Goal: Information Seeking & Learning: Check status

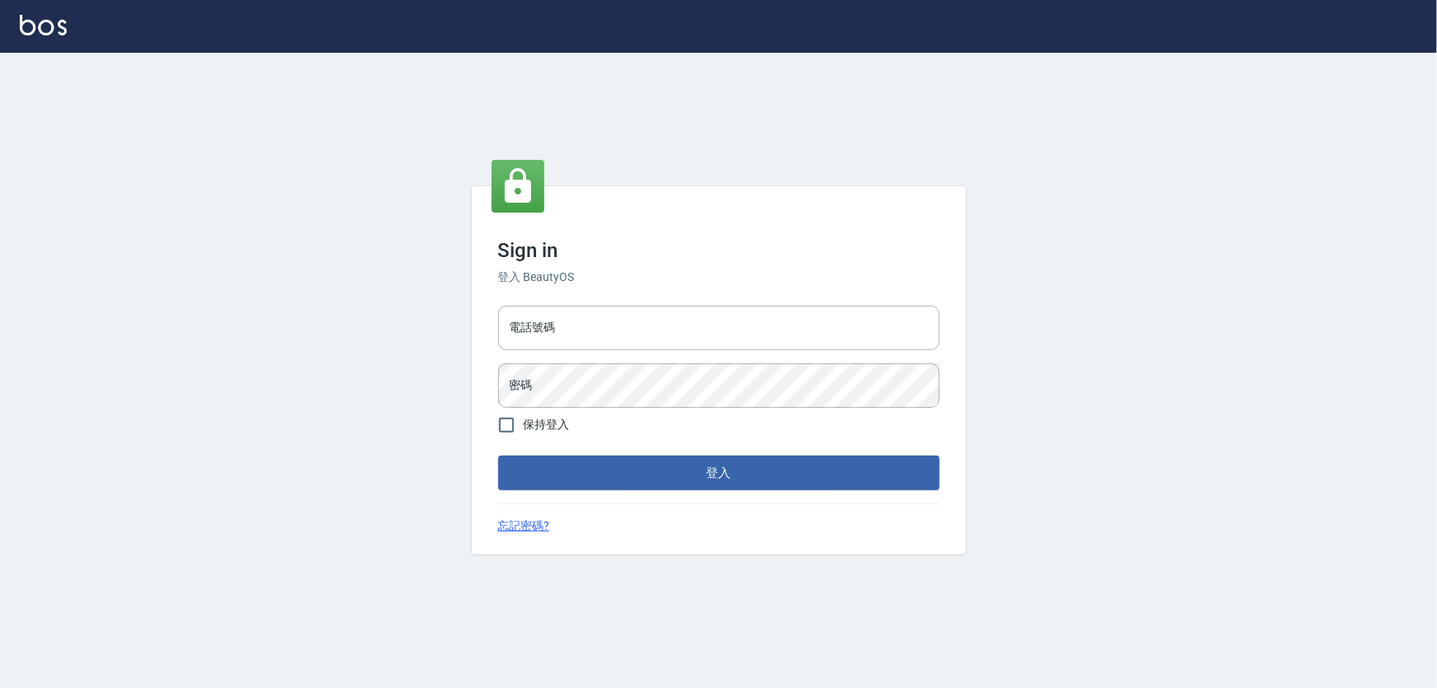
click at [622, 287] on div "Sign in 登入 BeautyOS 電話號碼 電話號碼 密碼 密碼 保持登入 登入 忘記密碼?" at bounding box center [719, 370] width 494 height 368
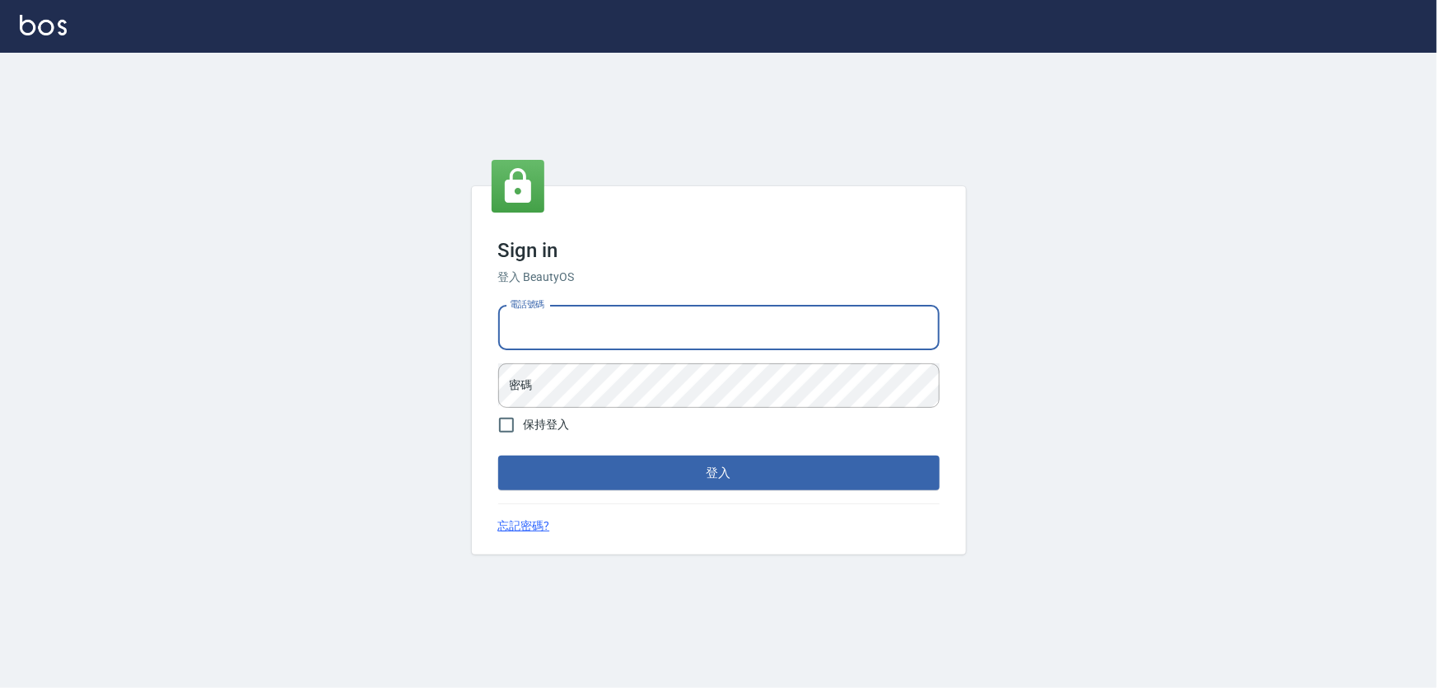
drag, startPoint x: 599, startPoint y: 348, endPoint x: 599, endPoint y: 318, distance: 30.5
click at [599, 348] on input "電話號碼" at bounding box center [718, 327] width 441 height 44
type input "0972937753"
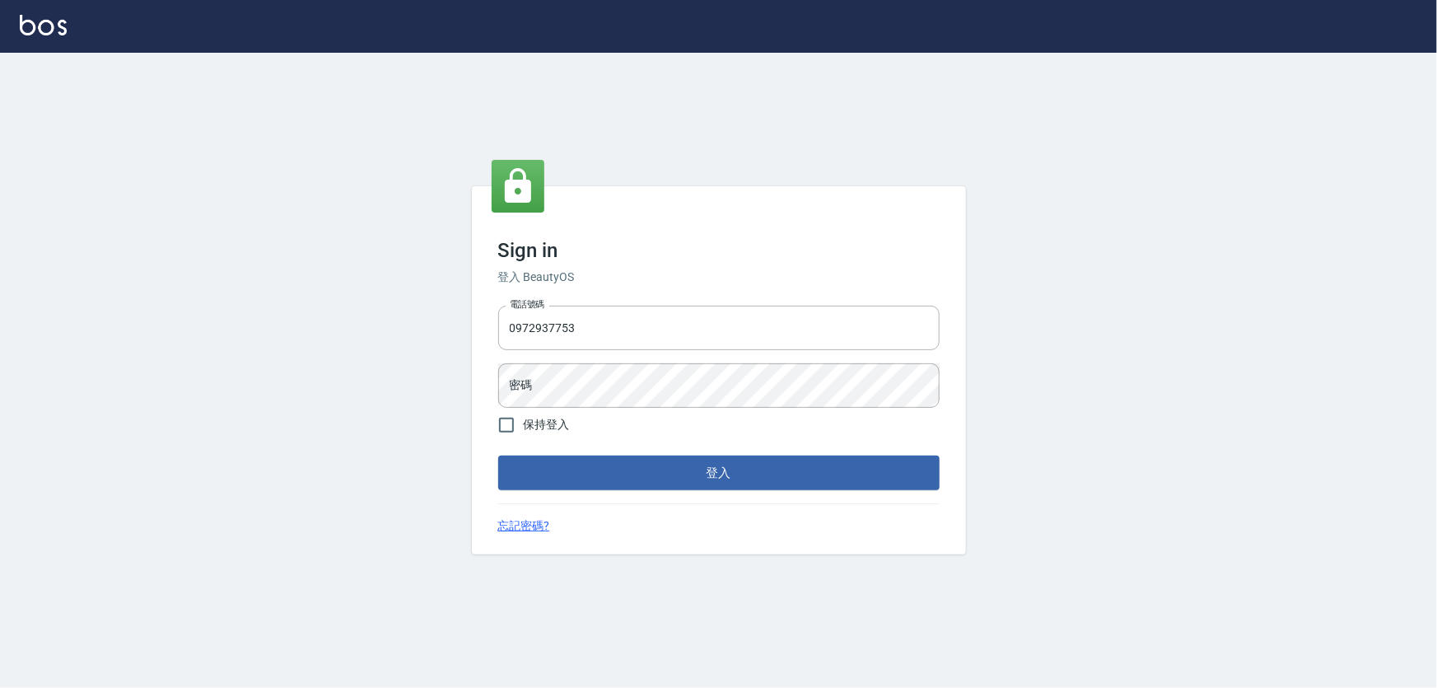
click at [596, 418] on form "電話號碼 [PHONE_NUMBER] 電話號碼 密碼 密碼 保持登入 登入" at bounding box center [718, 394] width 441 height 191
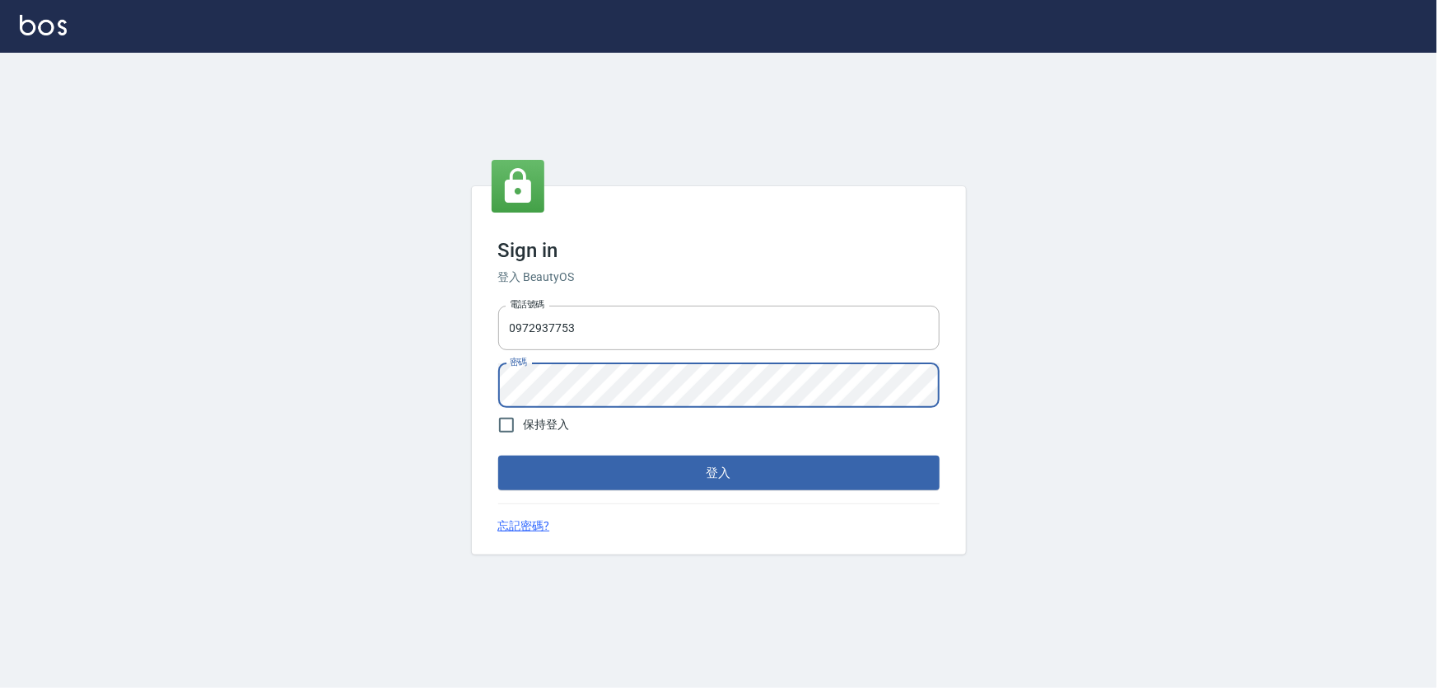
click at [498, 455] on button "登入" at bounding box center [718, 472] width 441 height 35
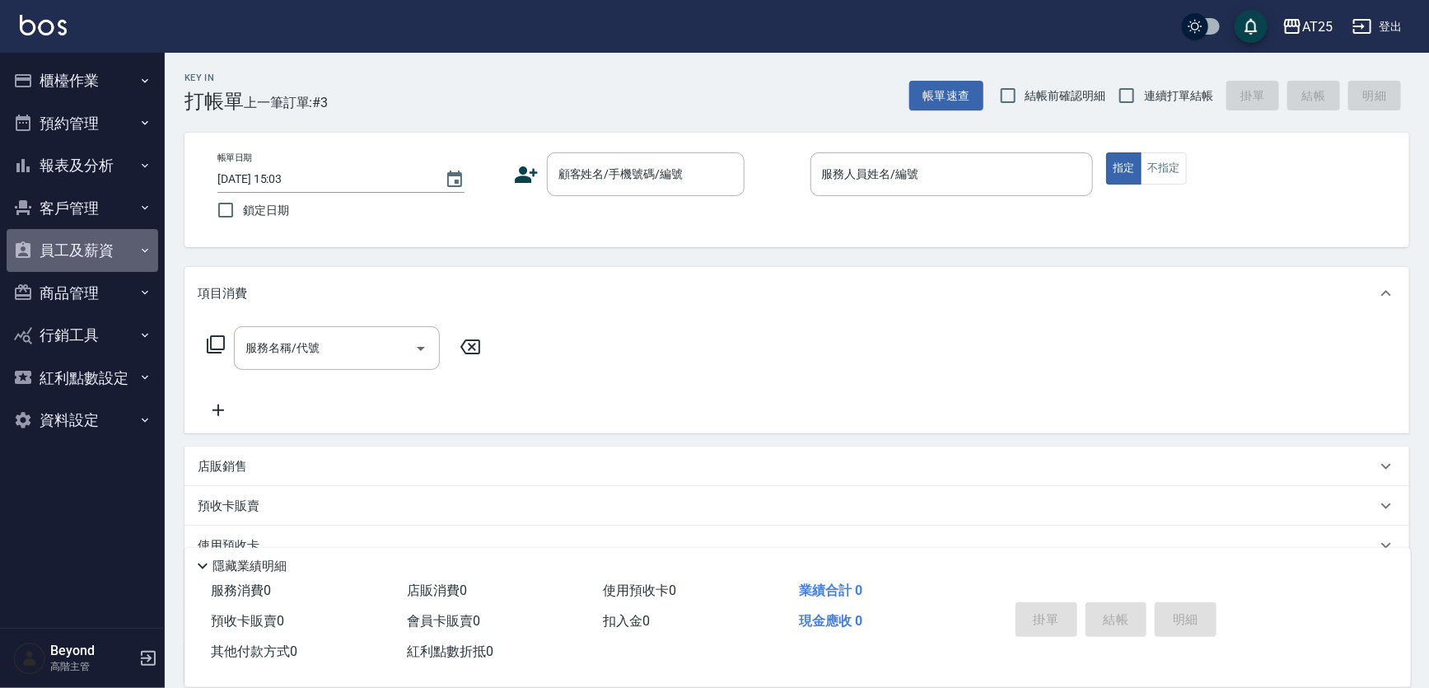
click at [93, 250] on button "員工及薪資" at bounding box center [83, 250] width 152 height 43
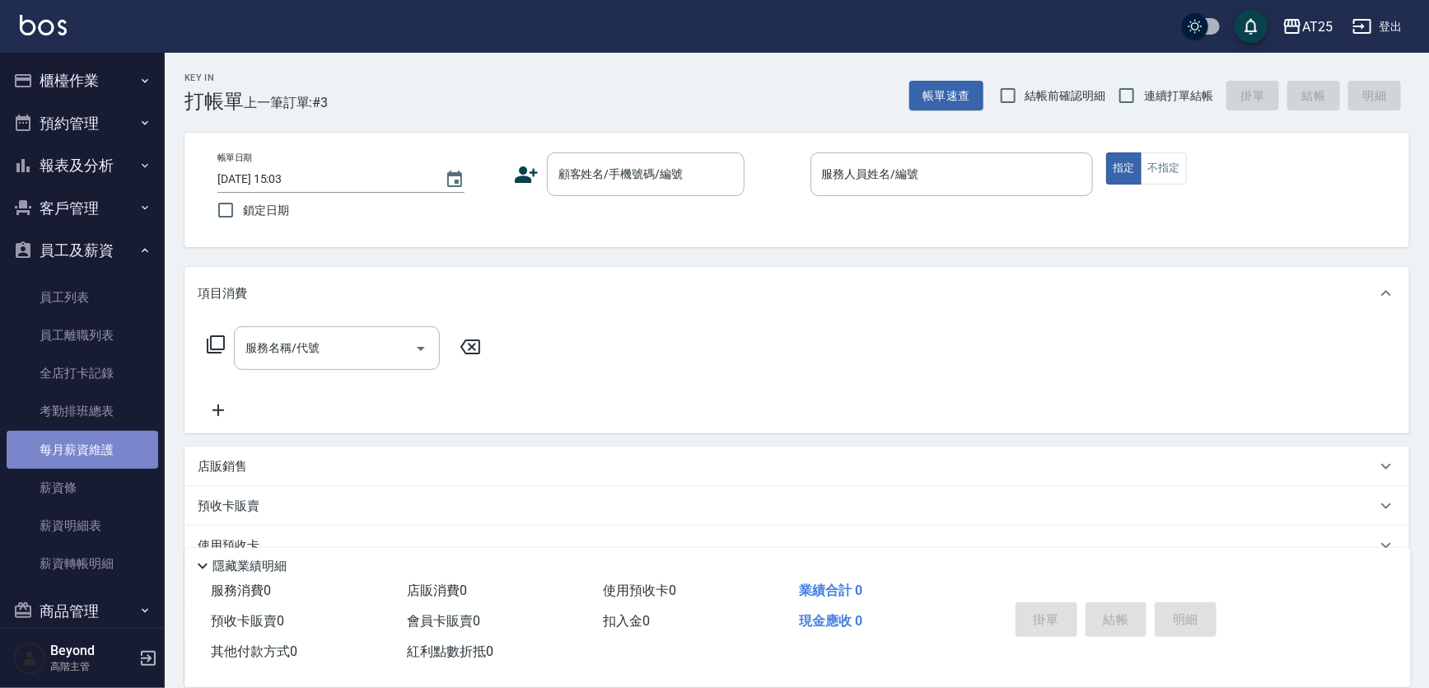
click at [98, 458] on link "每月薪資維護" at bounding box center [83, 450] width 152 height 38
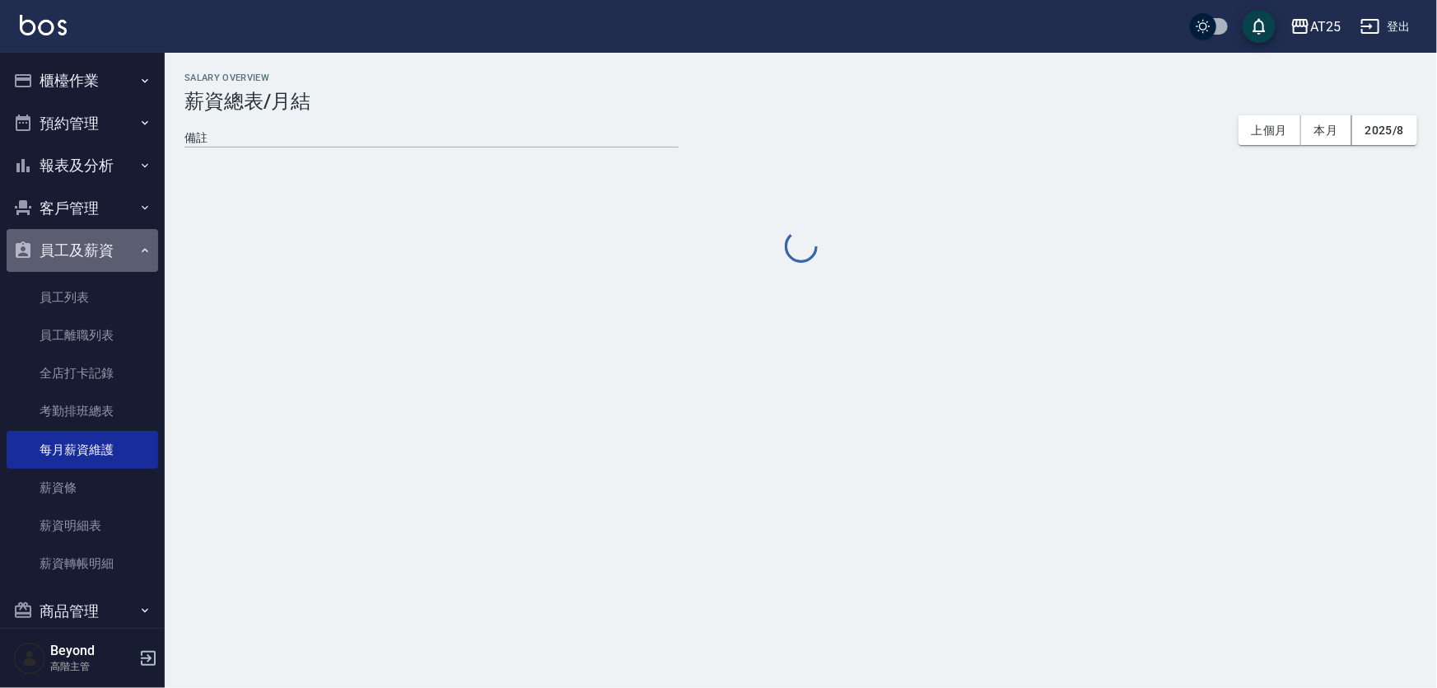
click at [105, 245] on button "員工及薪資" at bounding box center [83, 250] width 152 height 43
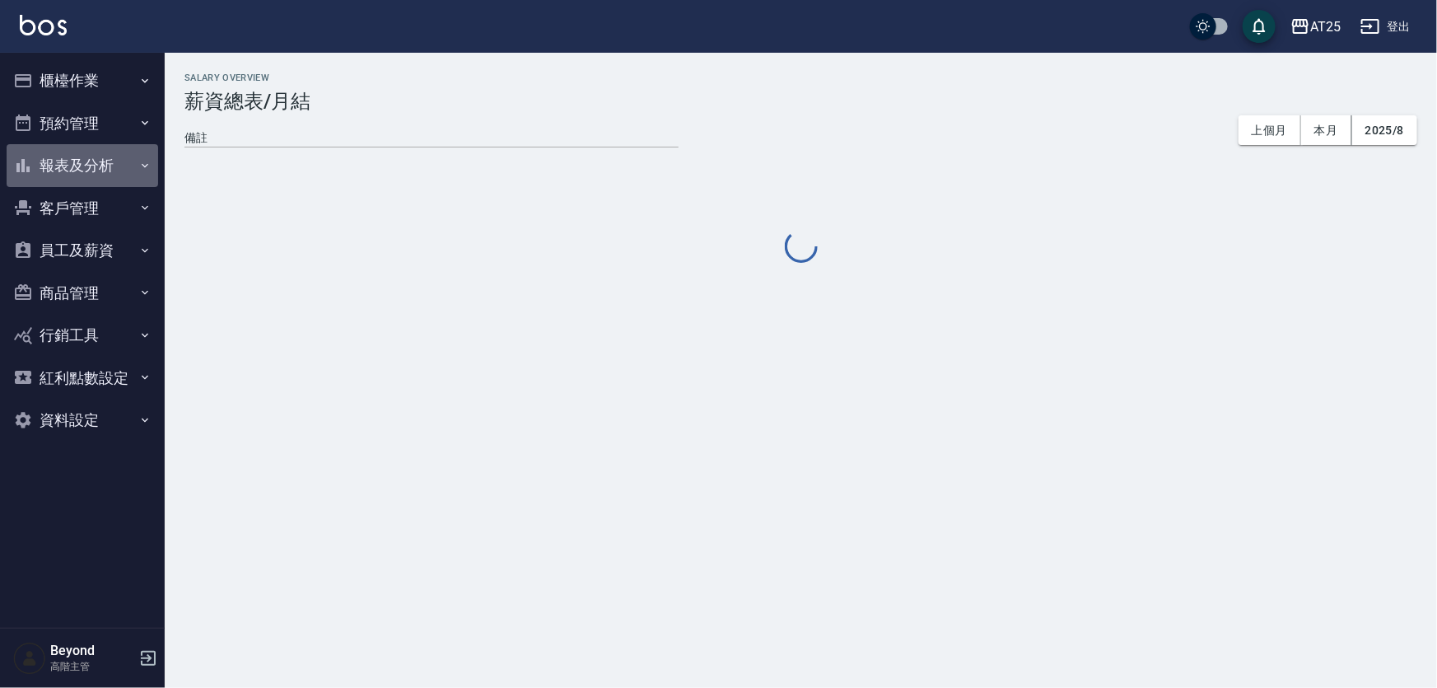
click at [107, 157] on button "報表及分析" at bounding box center [83, 165] width 152 height 43
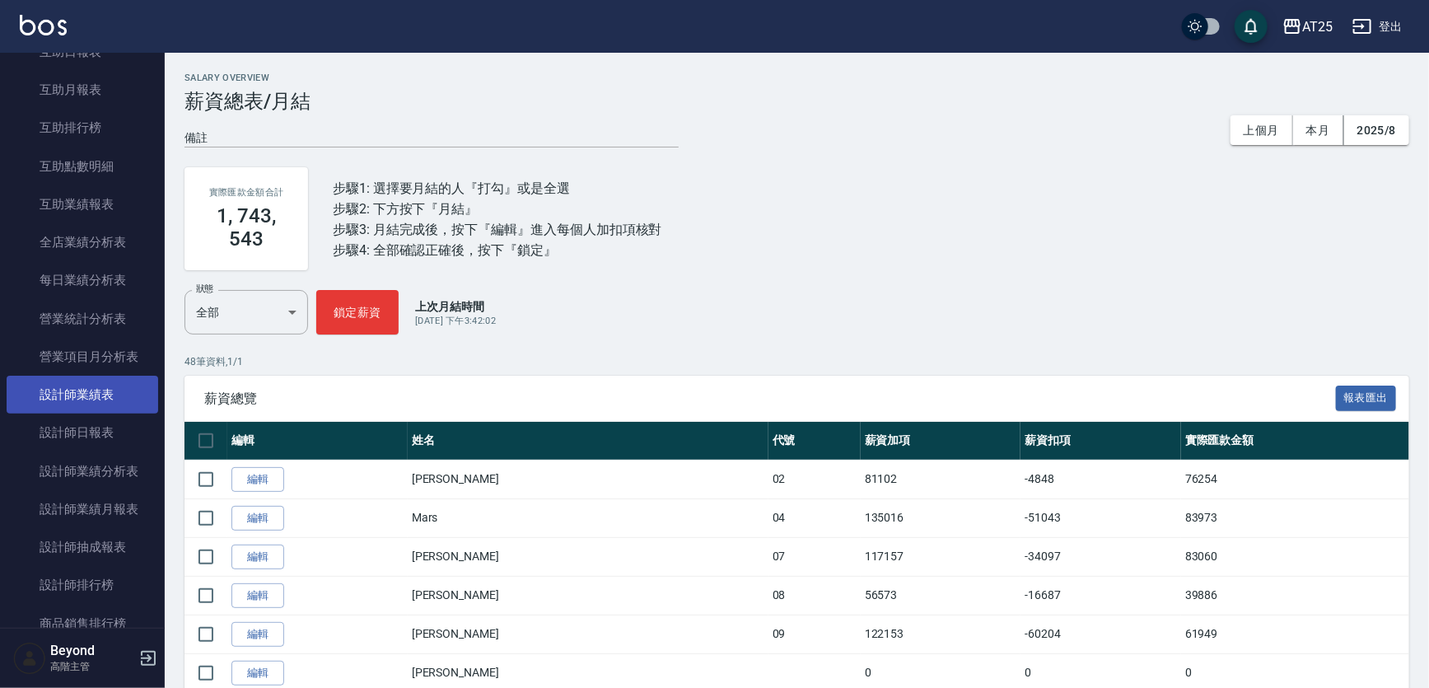
scroll to position [374, 0]
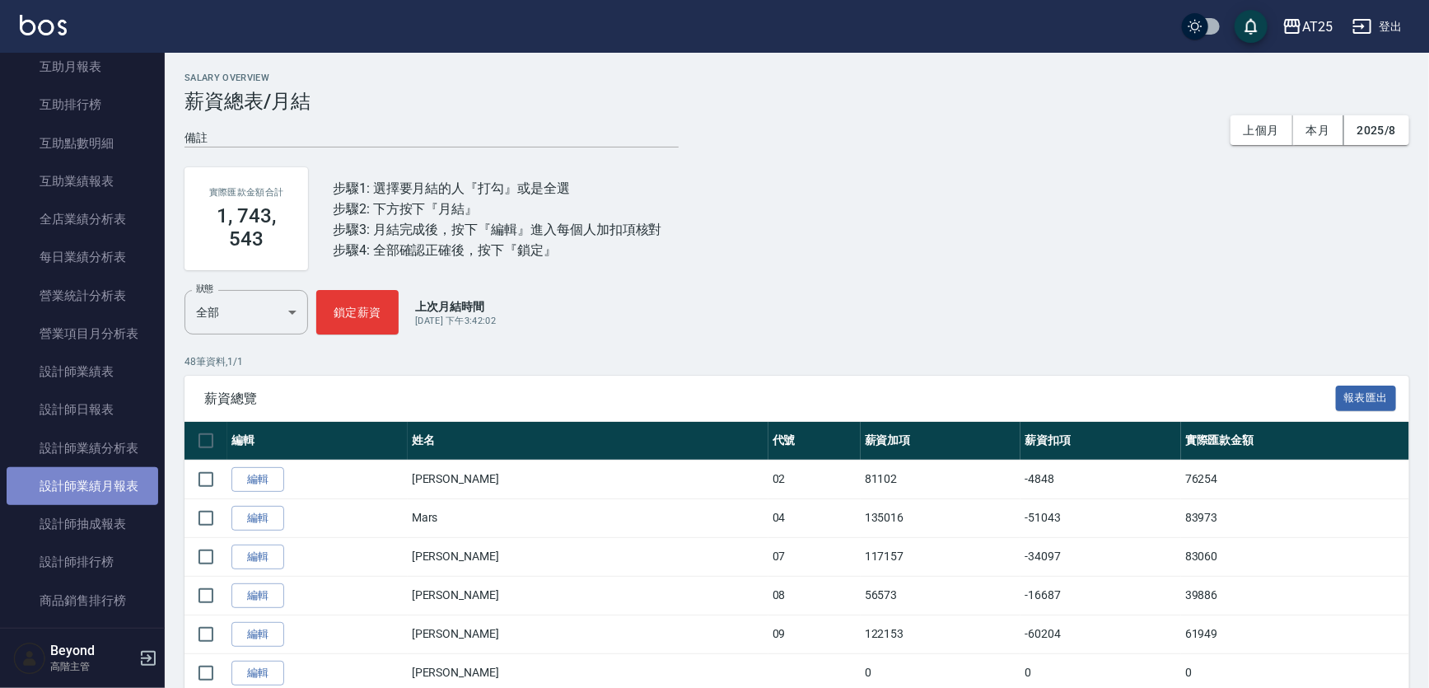
click at [100, 468] on link "設計師業績月報表" at bounding box center [83, 486] width 152 height 38
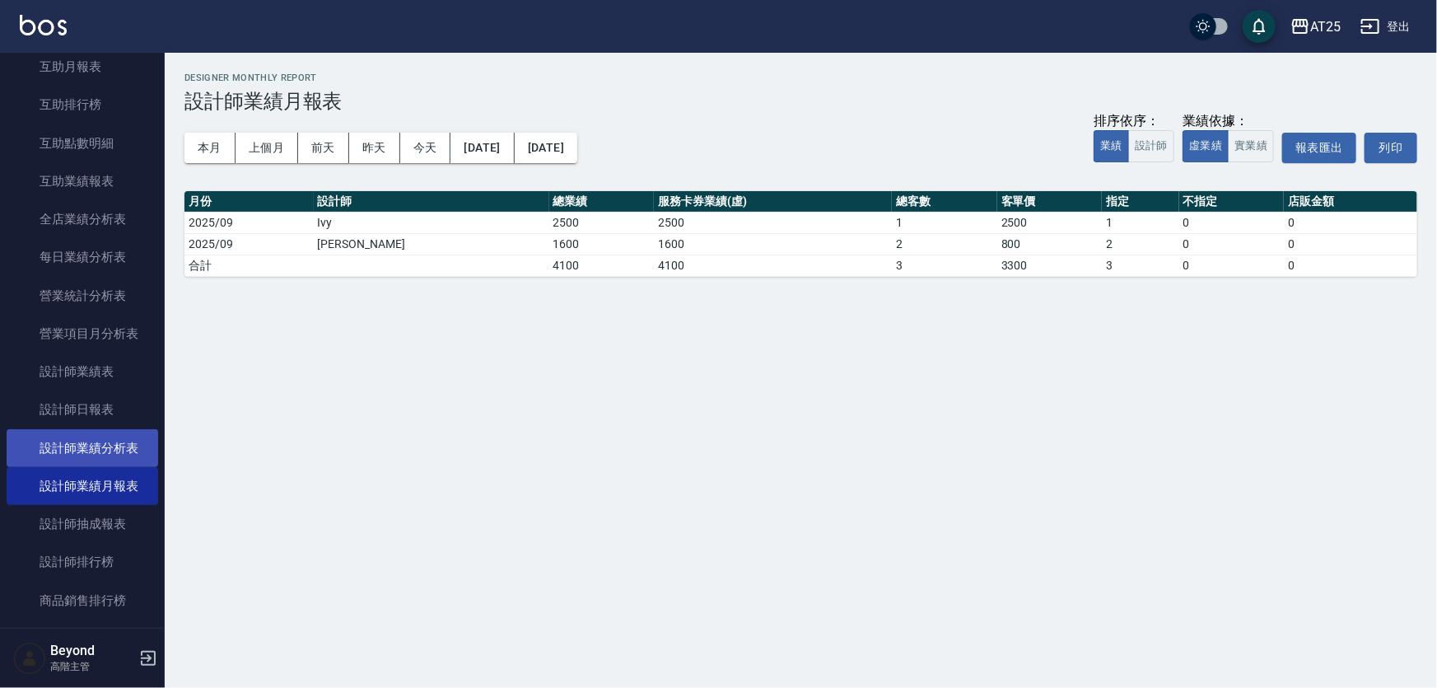
click at [98, 447] on link "設計師業績分析表" at bounding box center [83, 448] width 152 height 38
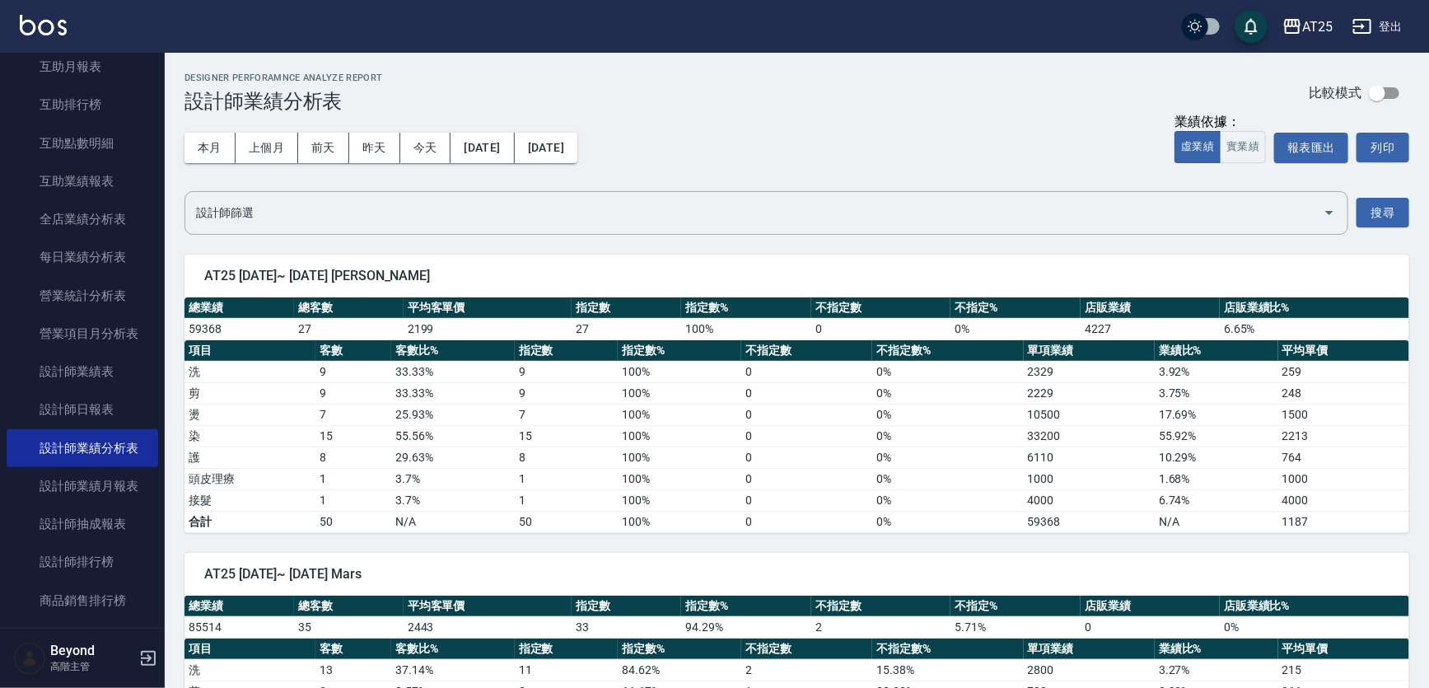
click at [794, 127] on div "本月 上個月 [DATE] [DATE] [DATE] [DATE] [DATE] 業績依據： 虛業績 實業績 報表匯出 列印" at bounding box center [796, 148] width 1224 height 70
click at [1245, 148] on button "實業績" at bounding box center [1242, 147] width 46 height 32
click at [904, 110] on div "Designer Perforamnce Analyze Report 設計師業績分析表 比較模式" at bounding box center [796, 92] width 1224 height 40
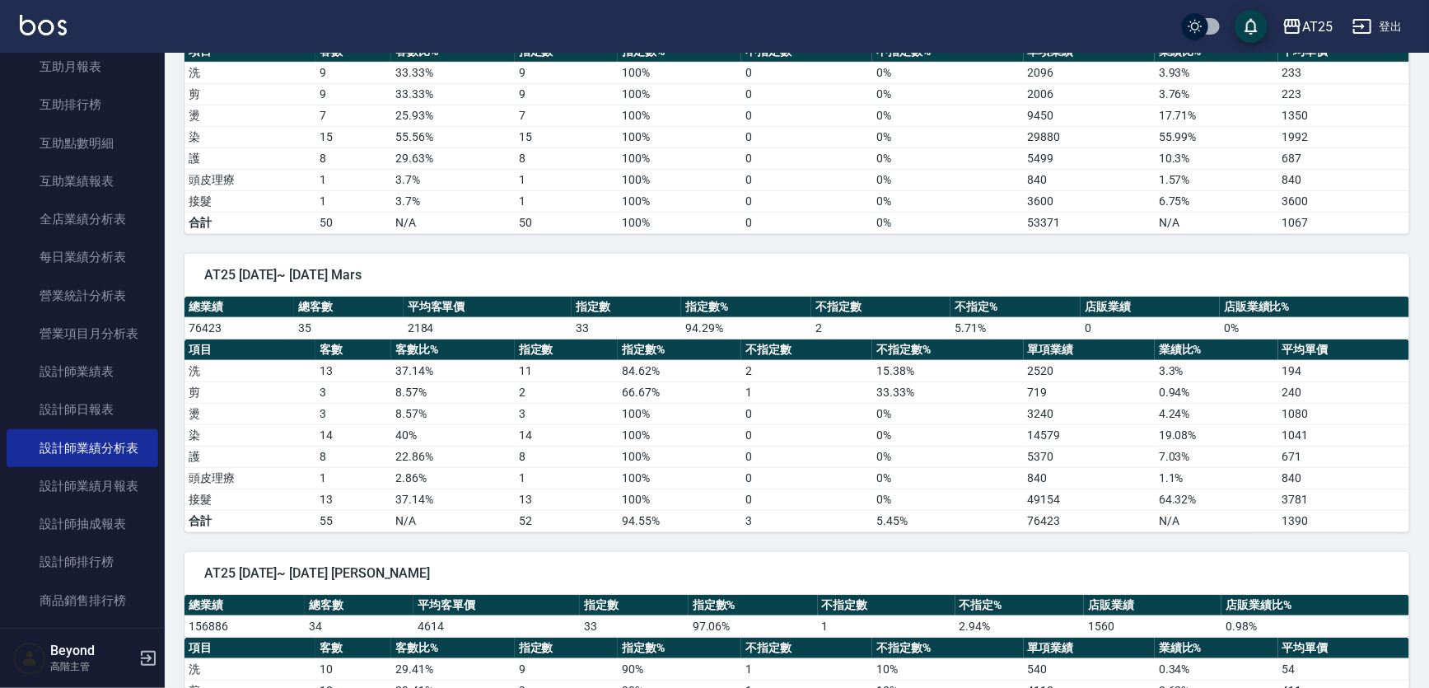
scroll to position [374, 0]
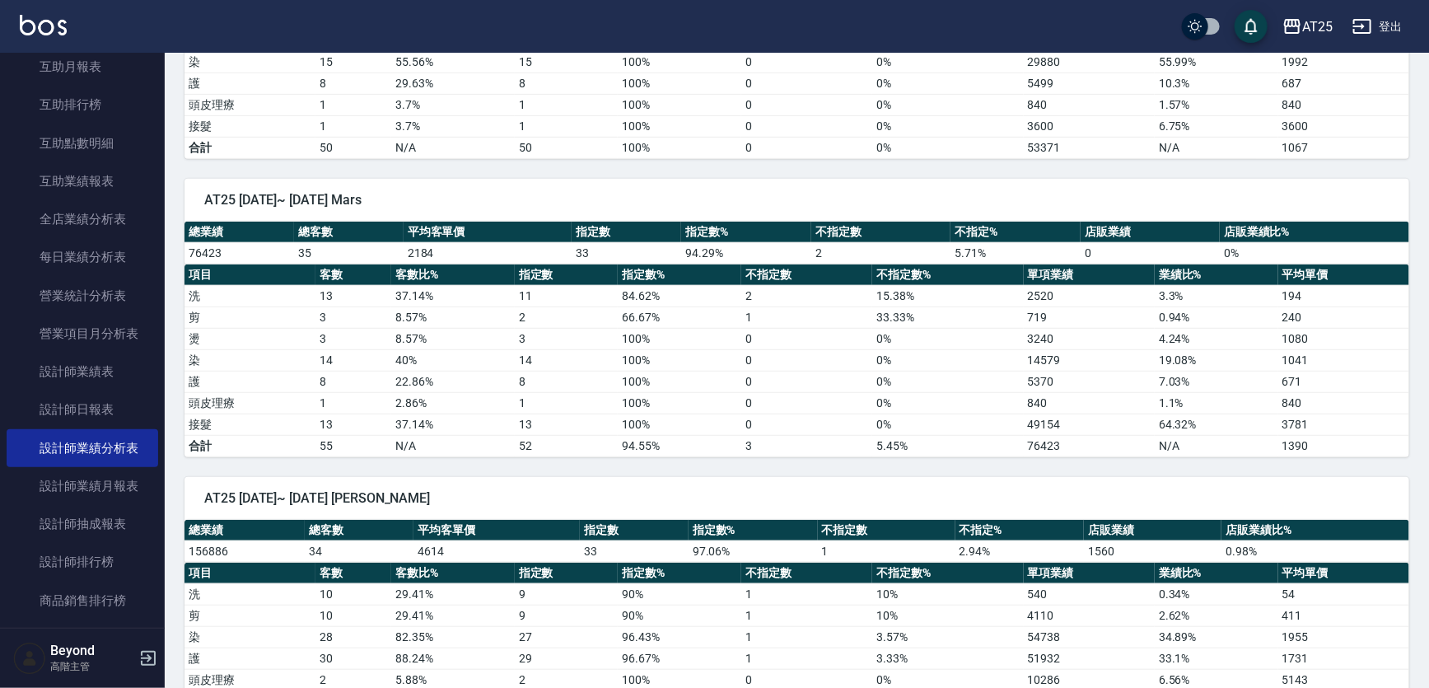
drag, startPoint x: 883, startPoint y: 205, endPoint x: 972, endPoint y: 202, distance: 89.0
click at [883, 205] on span "AT25 [DATE]~ [DATE] Mars" at bounding box center [796, 200] width 1185 height 16
click at [972, 202] on span "AT25 [DATE]~ [DATE] Mars" at bounding box center [796, 200] width 1185 height 16
click at [1017, 172] on div "AT25 [DATE]~ [DATE] Mars 總業績 總客數 平均客單價 指定數 指定數% 不指定數 不指定% 店販業績 店販業績比% 76423 35 …" at bounding box center [787, 308] width 1244 height 298
click at [1070, 161] on div "AT25 [DATE]~ [DATE] Mars 總業績 總客數 平均客單價 指定數 指定數% 不指定數 不指定% 店販業績 店販業績比% 76423 35 …" at bounding box center [787, 308] width 1244 height 298
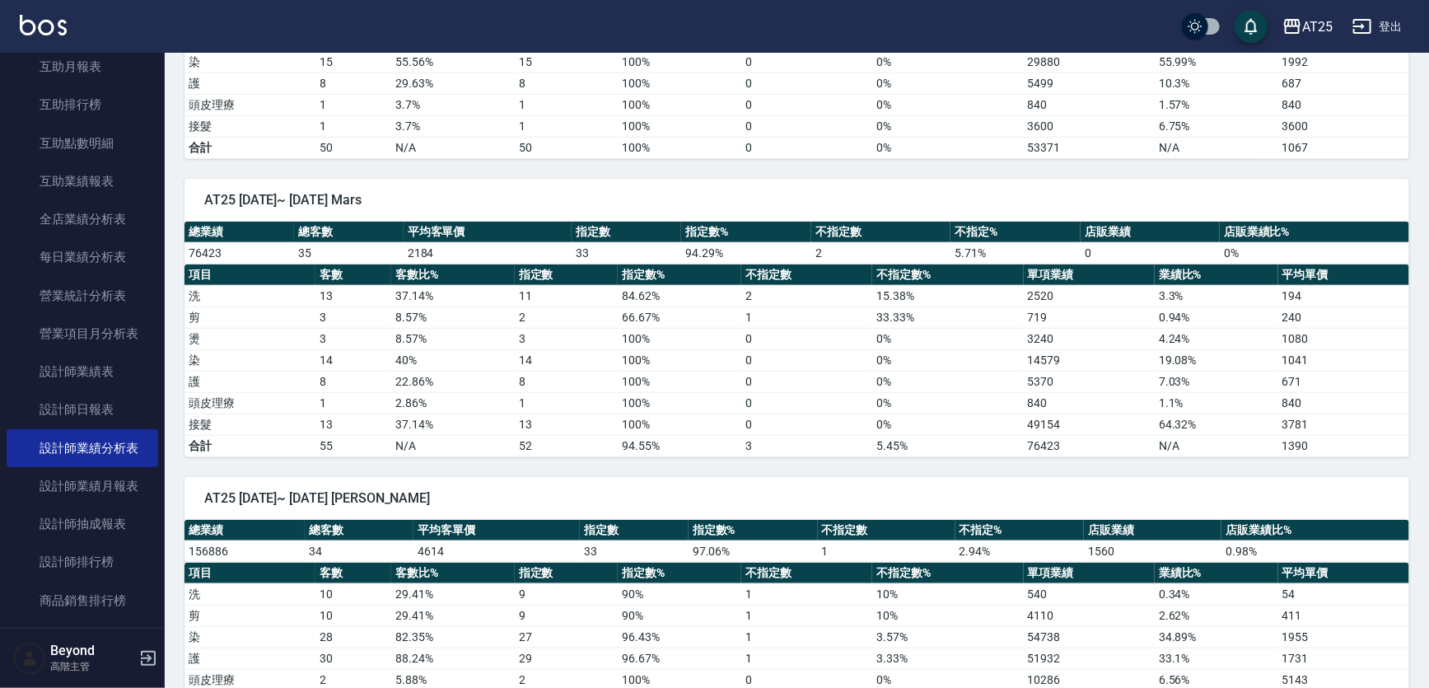
click at [1099, 159] on div "AT25 [DATE]~ [DATE] Mars 總業績 總客數 平均客單價 指定數 指定數% 不指定數 不指定% 店販業績 店販業績比% 76423 35 …" at bounding box center [787, 308] width 1244 height 298
click at [1121, 137] on td "53371" at bounding box center [1088, 147] width 131 height 21
